Goal: Navigation & Orientation: Find specific page/section

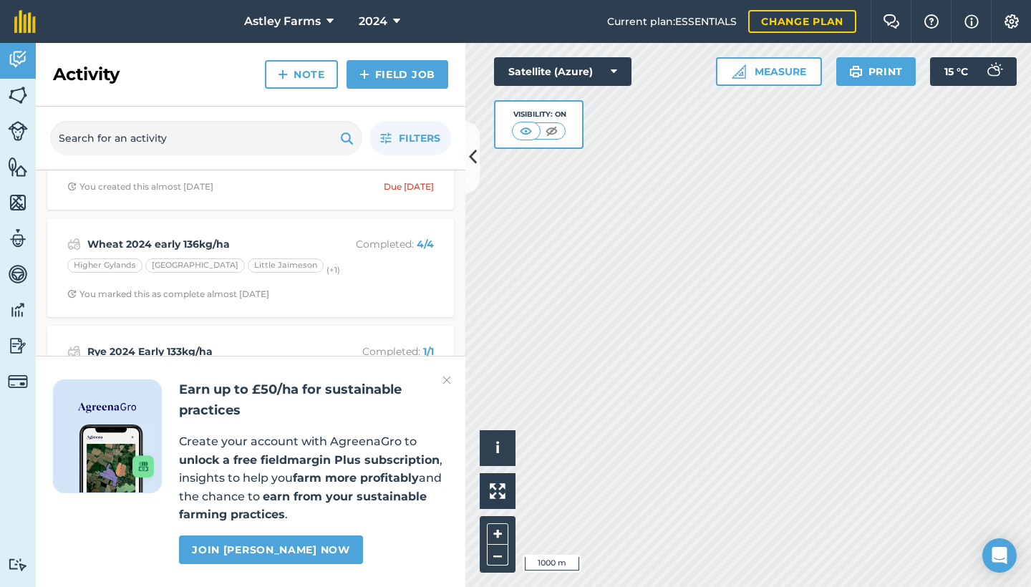
scroll to position [552, 0]
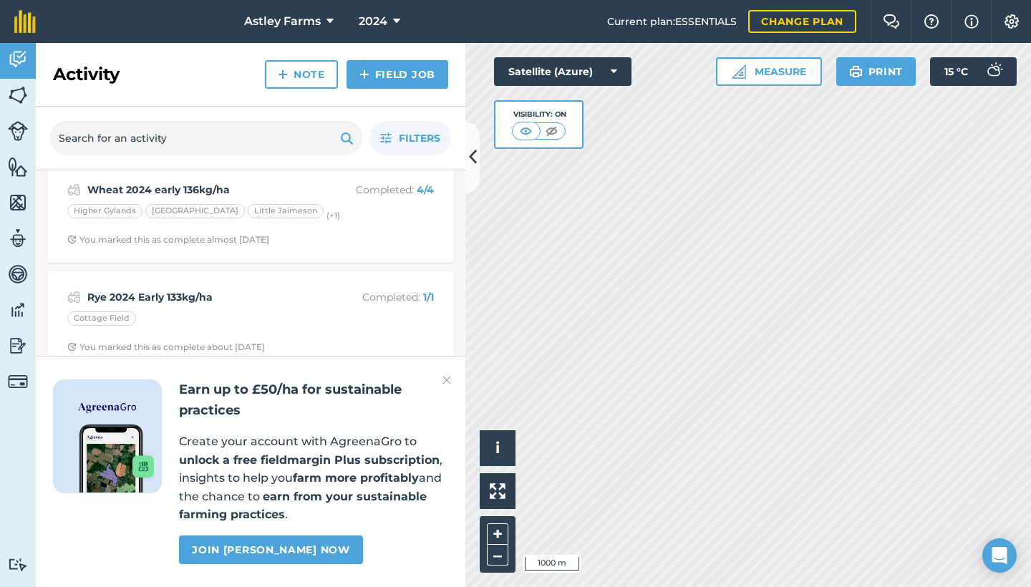
click at [442, 382] on img at bounding box center [446, 379] width 9 height 17
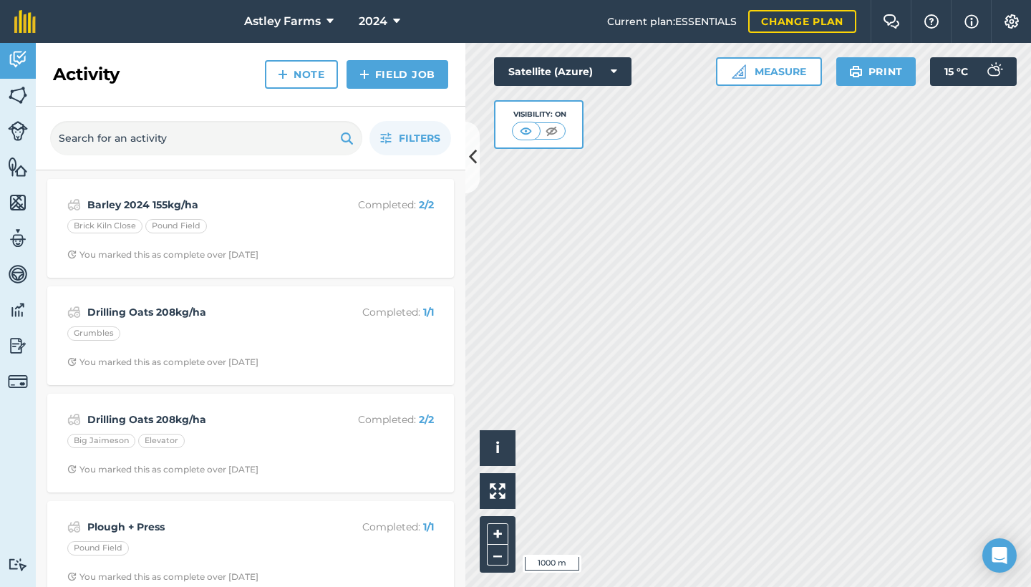
scroll to position [18, 0]
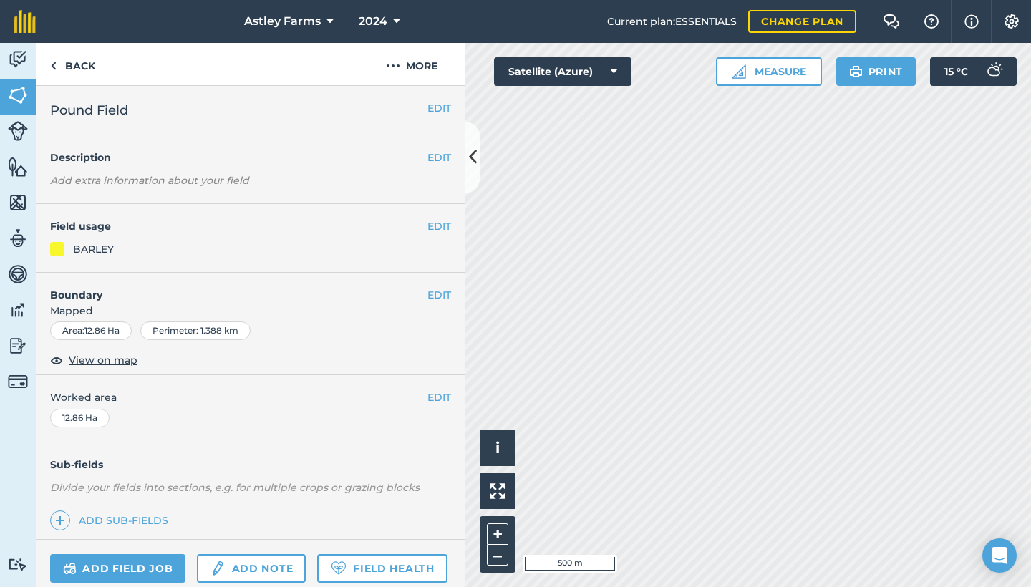
click at [376, 19] on span "2024" at bounding box center [373, 21] width 29 height 17
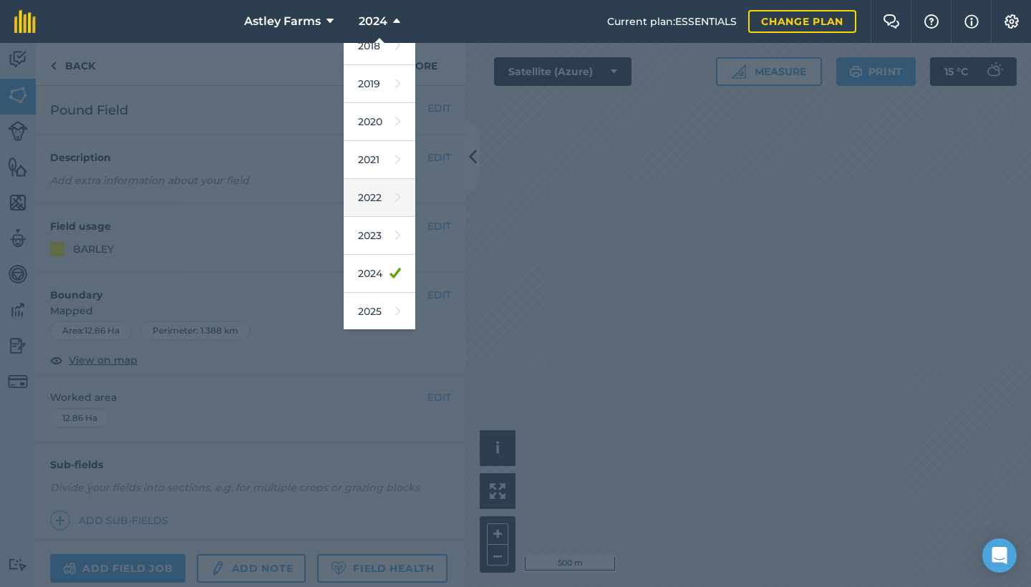
scroll to position [70, 0]
click at [382, 289] on link "2025" at bounding box center [380, 295] width 72 height 38
